Goal: Information Seeking & Learning: Learn about a topic

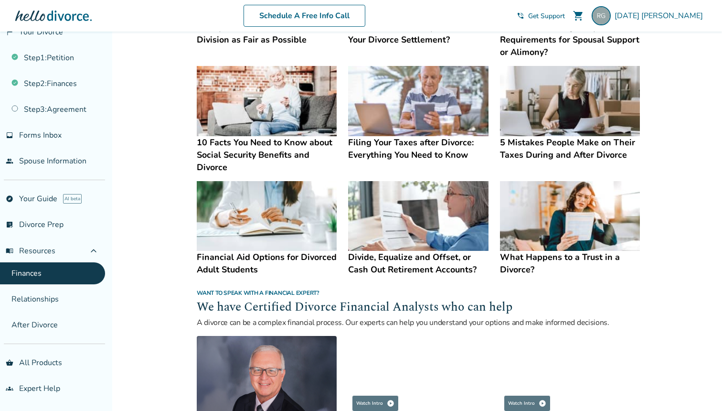
scroll to position [428, 0]
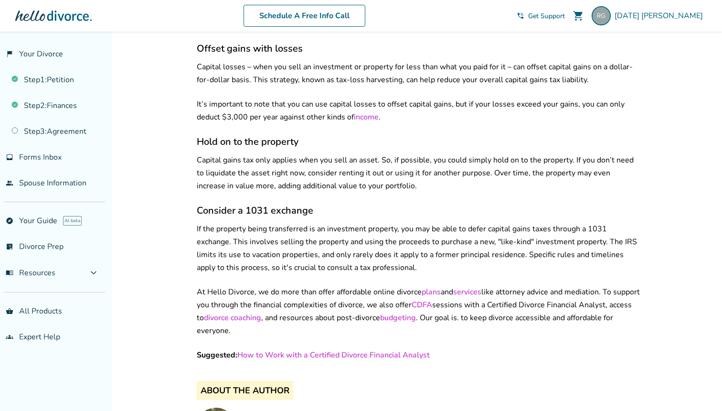
scroll to position [1623, 0]
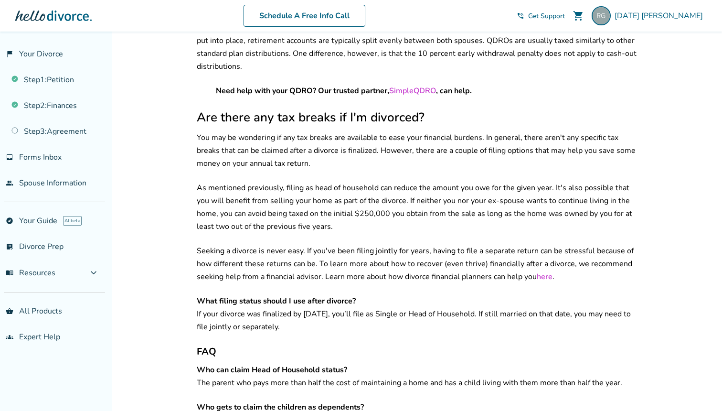
scroll to position [1431, 0]
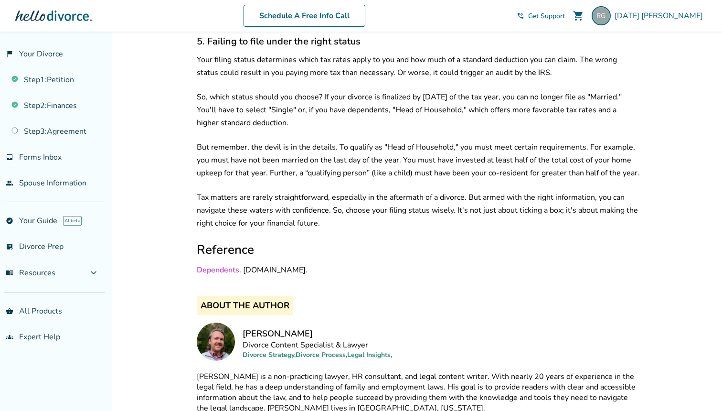
scroll to position [1535, 0]
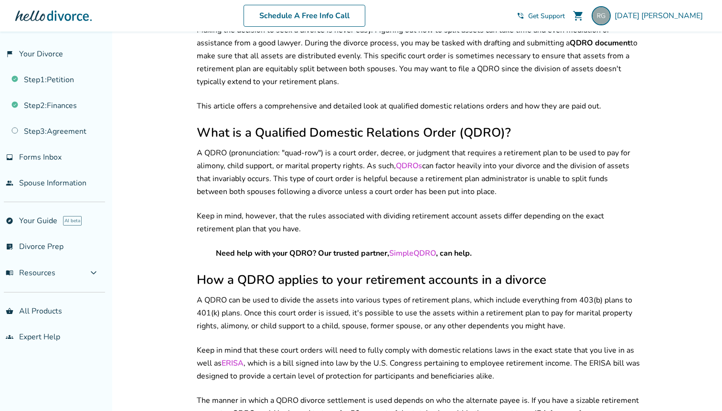
scroll to position [459, 0]
